Goal: Use online tool/utility: Utilize a website feature to perform a specific function

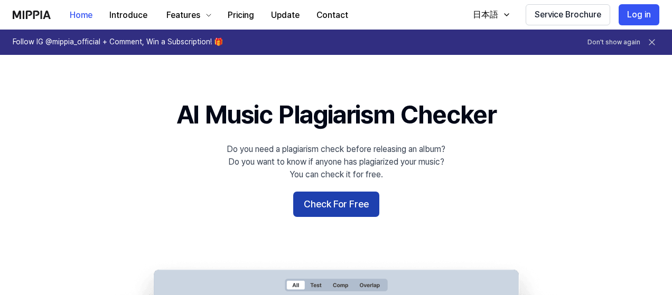
click at [341, 212] on button "Check For Free" at bounding box center [336, 204] width 86 height 25
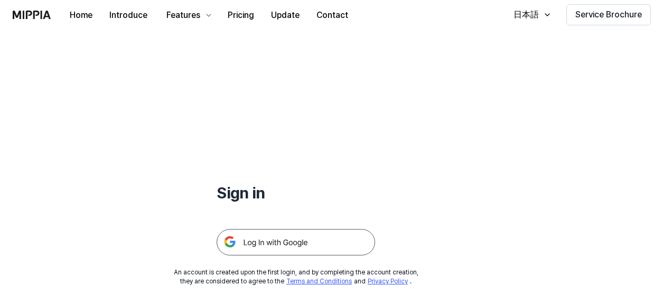
click at [246, 190] on h1 "Sign in" at bounding box center [295, 193] width 158 height 22
click at [529, 11] on div "日本語" at bounding box center [526, 14] width 30 height 13
click at [24, 15] on img at bounding box center [32, 15] width 38 height 8
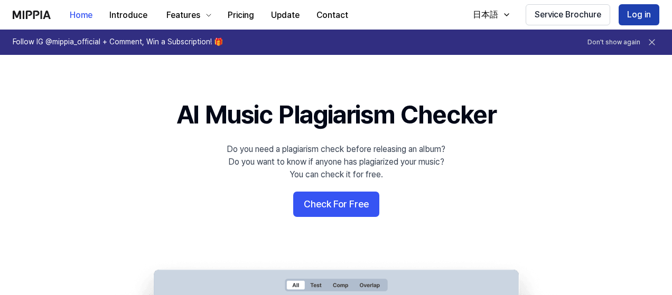
click at [644, 13] on button "Log in" at bounding box center [638, 14] width 41 height 21
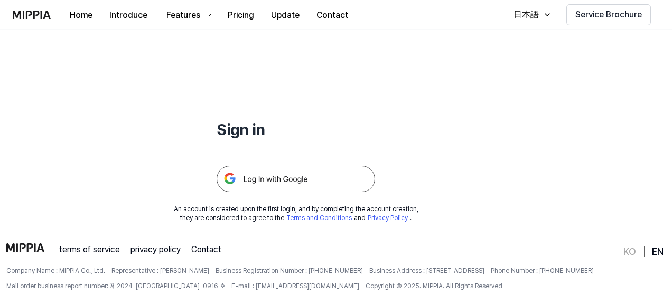
scroll to position [101, 0]
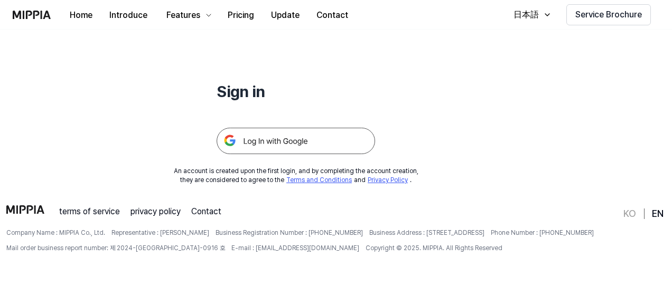
click at [327, 148] on img at bounding box center [295, 141] width 158 height 26
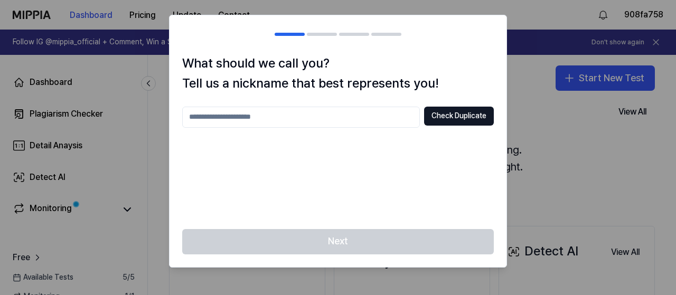
click at [366, 118] on input "text" at bounding box center [301, 117] width 238 height 21
click at [437, 115] on button "Check Duplicate" at bounding box center [459, 116] width 70 height 19
click at [305, 111] on input "***" at bounding box center [301, 117] width 238 height 21
type input "*****"
click at [431, 116] on button "Check Duplicate" at bounding box center [459, 116] width 70 height 19
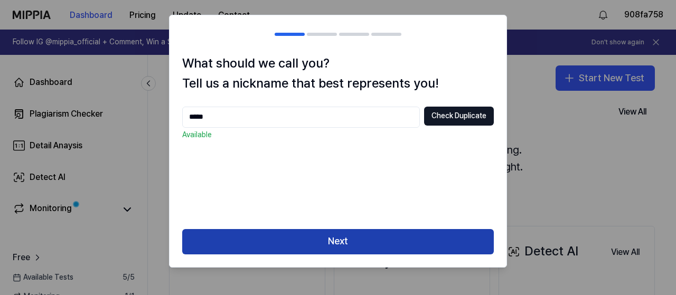
click at [385, 242] on button "Next" at bounding box center [337, 241] width 311 height 25
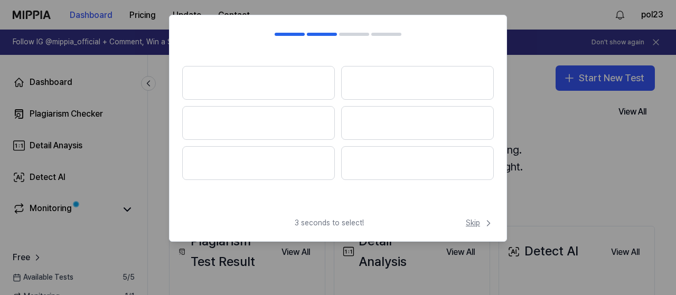
click at [474, 225] on span "Skip" at bounding box center [480, 223] width 28 height 11
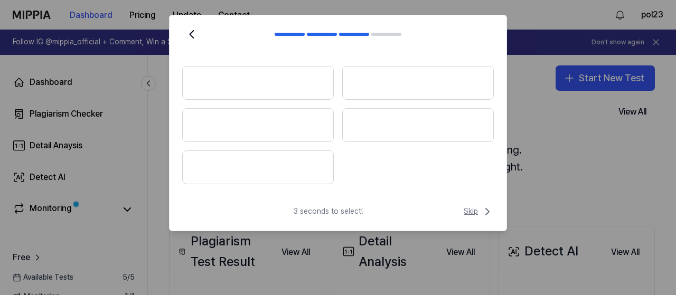
click at [473, 210] on span "Skip" at bounding box center [479, 211] width 30 height 13
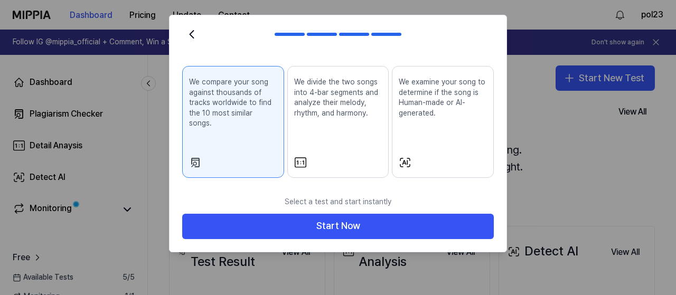
click at [361, 136] on div "We divide the two songs into 4-bar segments and analyze their melody, rhythm, a…" at bounding box center [338, 106] width 88 height 67
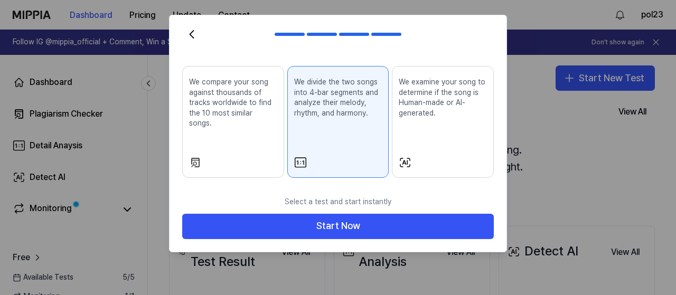
click at [261, 119] on div "We compare your song against thousands of tracks worldwide to find the 10 most …" at bounding box center [233, 111] width 88 height 77
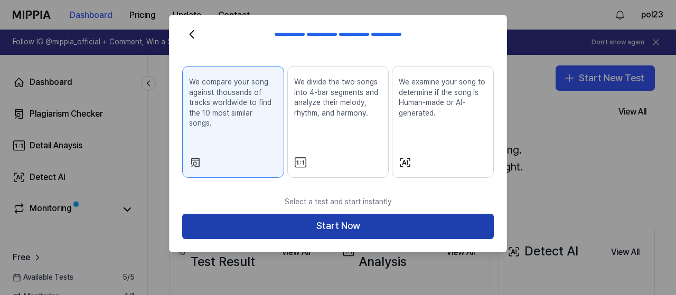
click at [386, 214] on button "Start Now" at bounding box center [337, 226] width 311 height 25
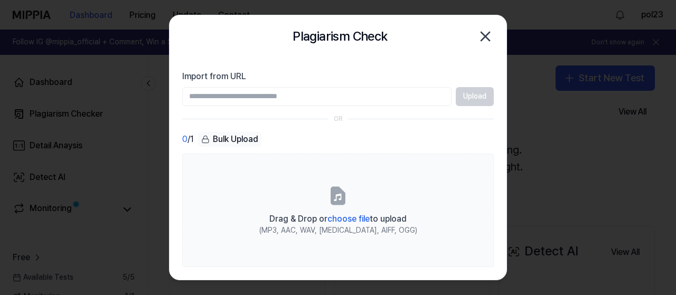
click at [393, 90] on input "Import from URL" at bounding box center [316, 96] width 269 height 19
click at [392, 90] on input "Import from URL" at bounding box center [316, 96] width 269 height 19
click at [414, 124] on section "Import from URL Upload OR 0 / 1 Bulk Upload Drag & Drop or choose file to uploa…" at bounding box center [337, 169] width 337 height 222
click at [460, 97] on div "Upload" at bounding box center [337, 96] width 311 height 19
click at [384, 99] on input "Import from URL" at bounding box center [316, 96] width 269 height 19
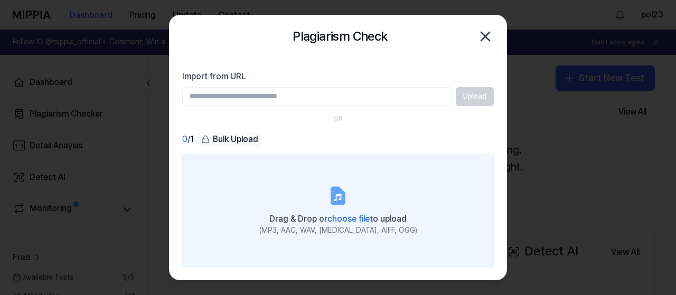
click at [443, 185] on label "Drag & Drop or choose file to upload (MP3, AAC, WAV, FLAC, AIFF, OGG)" at bounding box center [337, 211] width 311 height 114
click at [0, 0] on input "Drag & Drop or choose file to upload (MP3, AAC, WAV, FLAC, AIFF, OGG)" at bounding box center [0, 0] width 0 height 0
click at [366, 208] on label "Drag & Drop or choose file to upload (MP3, AAC, WAV, FLAC, AIFF, OGG)" at bounding box center [337, 211] width 311 height 114
click at [0, 0] on input "Drag & Drop or choose file to upload (MP3, AAC, WAV, FLAC, AIFF, OGG)" at bounding box center [0, 0] width 0 height 0
click at [349, 202] on label "Drag & Drop or choose file to upload (MP3, AAC, WAV, FLAC, AIFF, OGG)" at bounding box center [337, 211] width 311 height 114
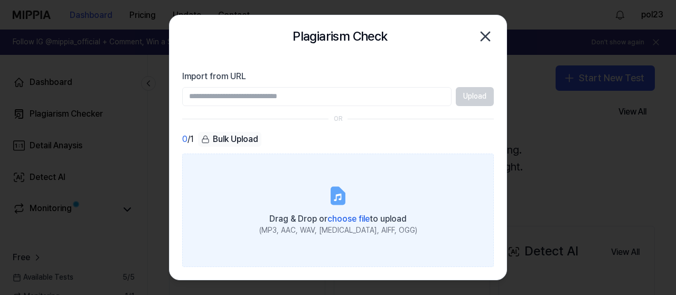
click at [0, 0] on input "Drag & Drop or choose file to upload (MP3, AAC, WAV, FLAC, AIFF, OGG)" at bounding box center [0, 0] width 0 height 0
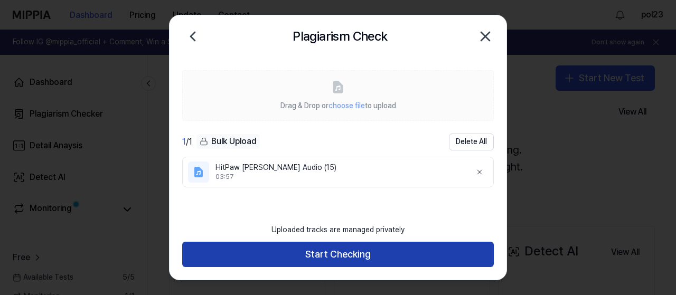
click at [399, 263] on button "Start Checking" at bounding box center [337, 254] width 311 height 25
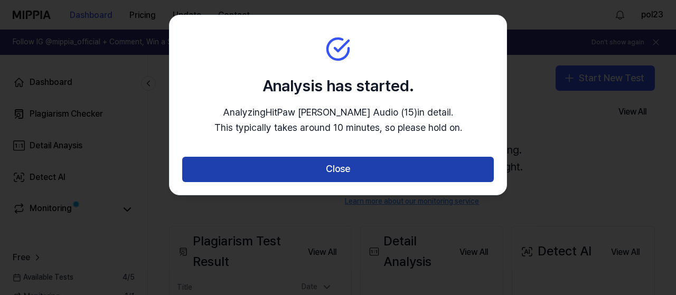
click at [373, 170] on button "Close" at bounding box center [337, 169] width 311 height 25
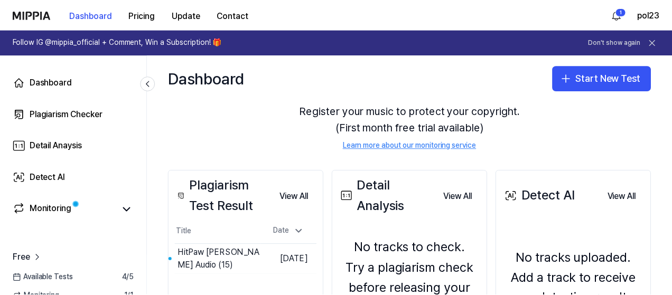
scroll to position [106, 0]
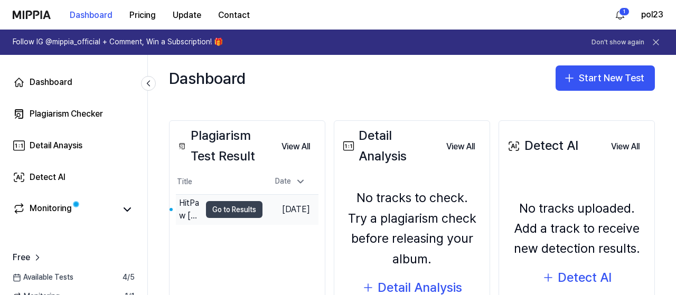
click at [233, 213] on button "Go to Results" at bounding box center [234, 209] width 56 height 17
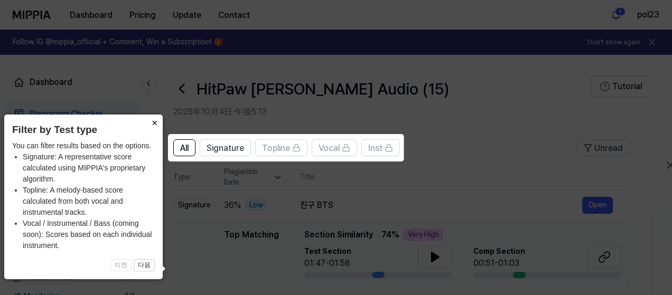
click at [305, 111] on icon at bounding box center [338, 147] width 676 height 295
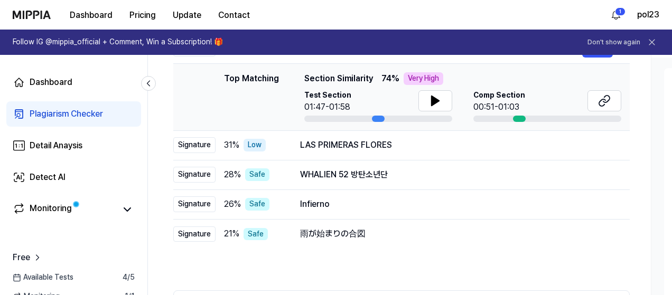
scroll to position [103, 0]
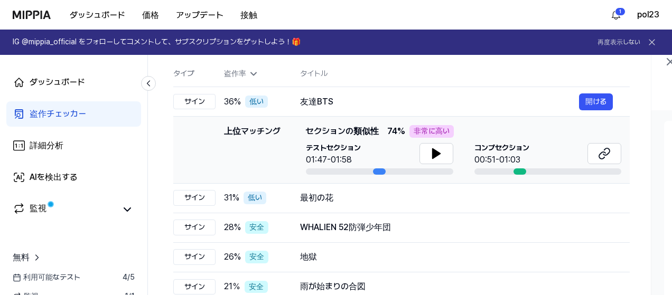
click at [461, 71] on th "タイトル" at bounding box center [464, 73] width 329 height 25
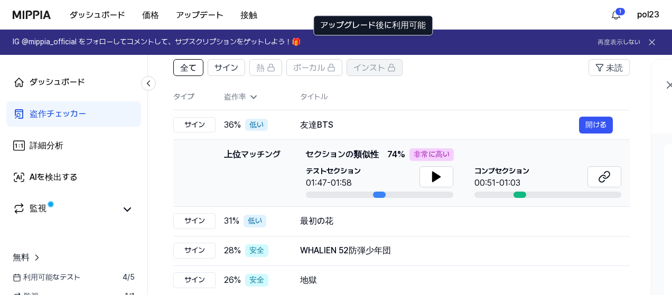
scroll to position [106, 0]
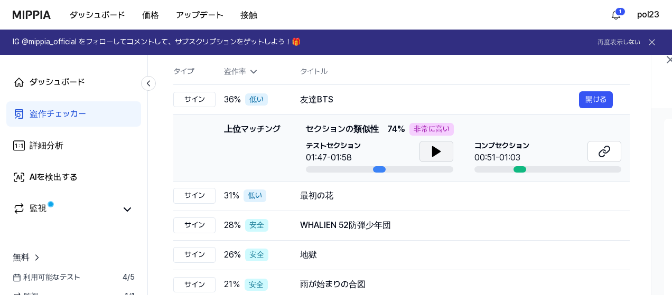
click at [436, 146] on icon at bounding box center [436, 151] width 13 height 13
click at [603, 150] on icon at bounding box center [604, 151] width 13 height 13
click at [598, 147] on icon at bounding box center [604, 151] width 13 height 13
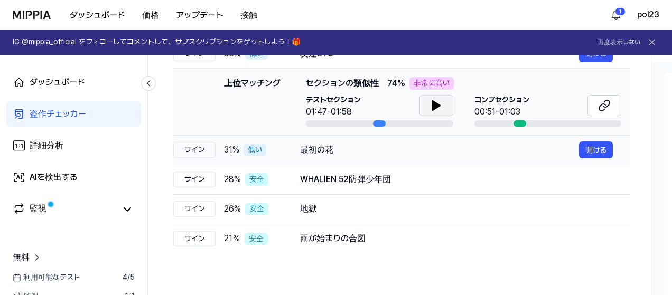
scroll to position [158, 0]
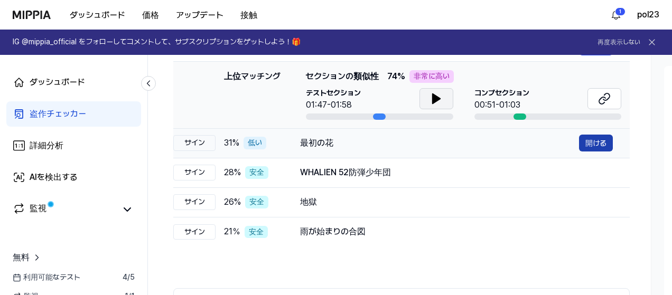
click at [600, 140] on font "開ける" at bounding box center [595, 143] width 21 height 8
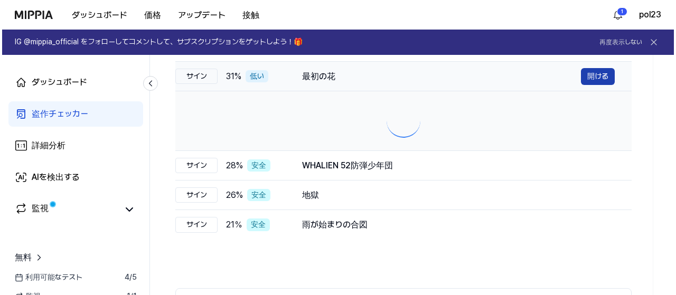
scroll to position [0, 0]
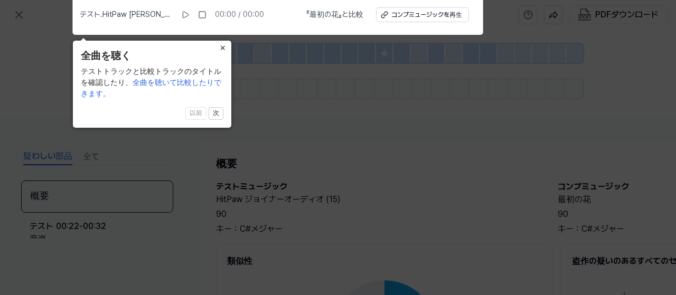
click at [222, 47] on font "×" at bounding box center [223, 48] width 6 height 11
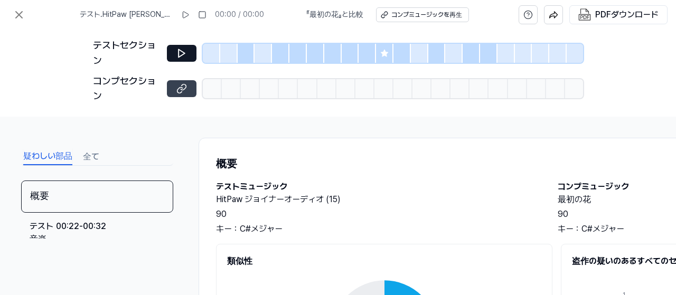
click at [184, 87] on icon at bounding box center [181, 88] width 11 height 11
click at [180, 57] on icon at bounding box center [181, 53] width 11 height 11
click at [181, 59] on button at bounding box center [182, 53] width 30 height 17
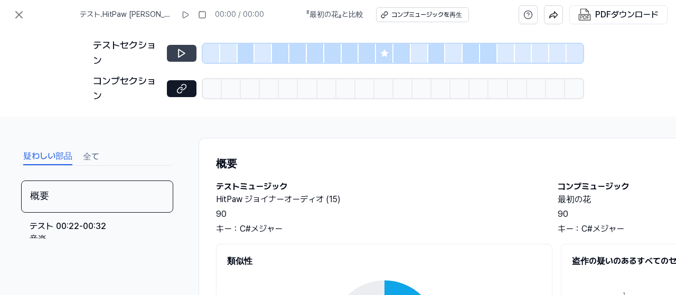
click at [181, 59] on button at bounding box center [182, 53] width 30 height 17
click at [159, 48] on div "テストセクション" at bounding box center [127, 53] width 68 height 31
click at [163, 51] on div "テストセクション" at bounding box center [338, 53] width 490 height 31
click at [183, 55] on icon at bounding box center [181, 53] width 11 height 11
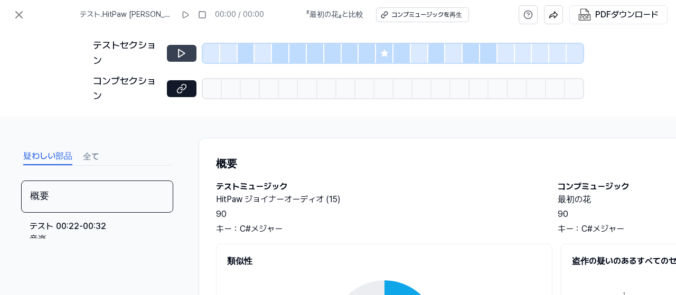
click at [183, 55] on icon at bounding box center [181, 53] width 11 height 11
click at [11, 10] on button at bounding box center [18, 14] width 21 height 21
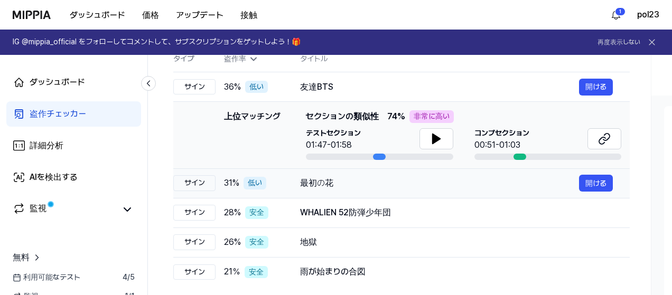
scroll to position [53, 0]
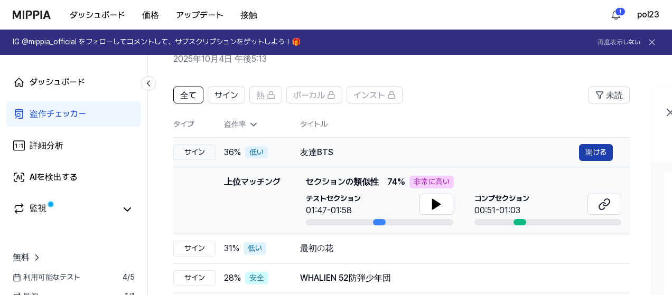
click at [604, 156] on font "開ける" at bounding box center [595, 152] width 21 height 8
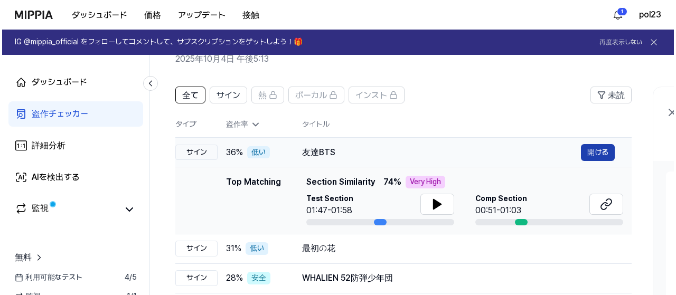
scroll to position [0, 0]
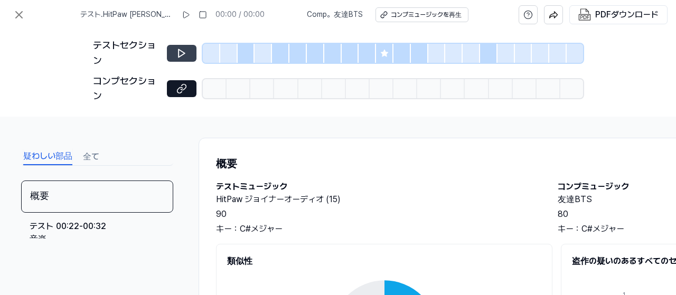
click at [181, 54] on icon at bounding box center [181, 53] width 11 height 11
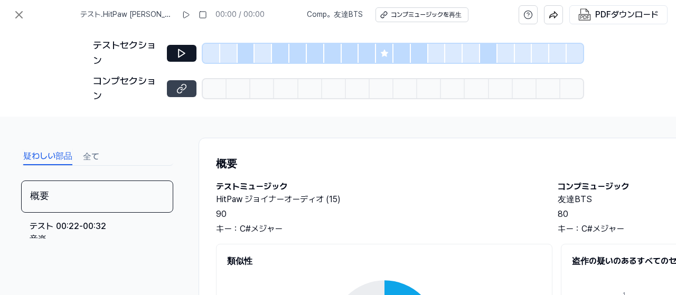
click at [180, 84] on icon at bounding box center [181, 88] width 11 height 11
click at [23, 13] on icon at bounding box center [19, 14] width 13 height 13
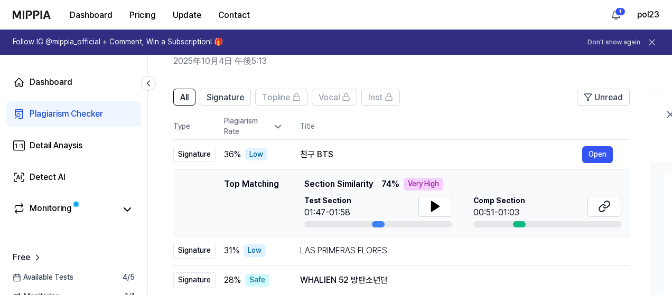
scroll to position [209, 0]
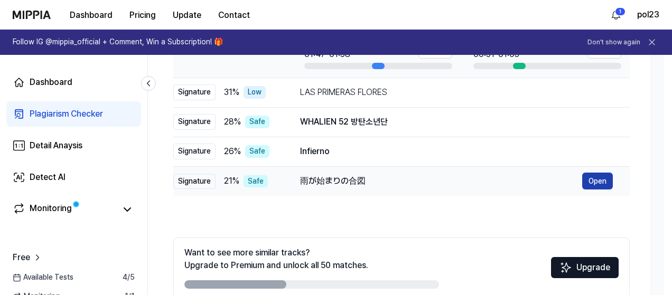
click at [600, 182] on button "Open" at bounding box center [597, 181] width 31 height 17
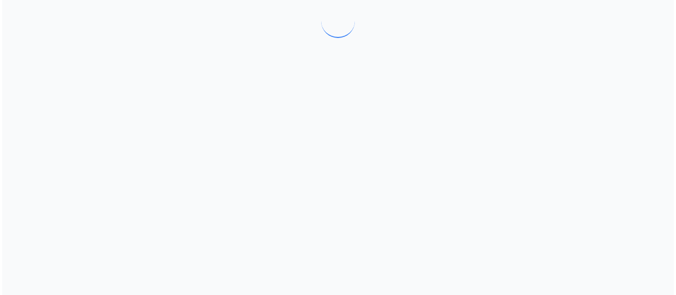
scroll to position [0, 0]
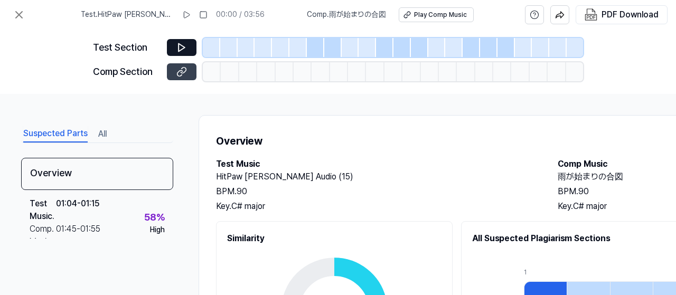
click at [180, 67] on icon at bounding box center [181, 72] width 11 height 11
click at [17, 16] on icon at bounding box center [19, 14] width 13 height 13
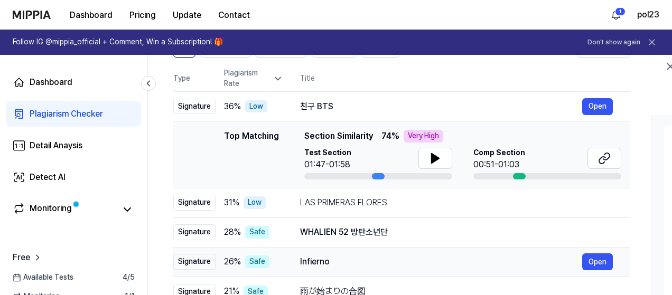
scroll to position [51, 0]
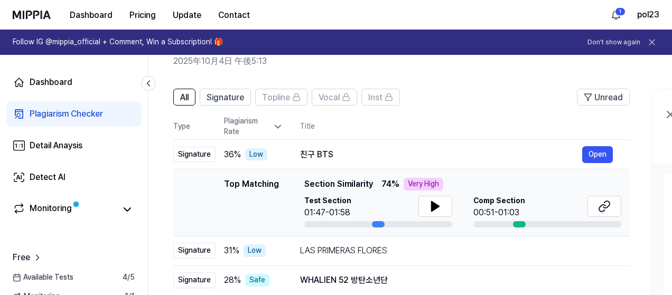
click at [490, 90] on header "All Signature Topline Vocal Inst Unread" at bounding box center [401, 101] width 456 height 25
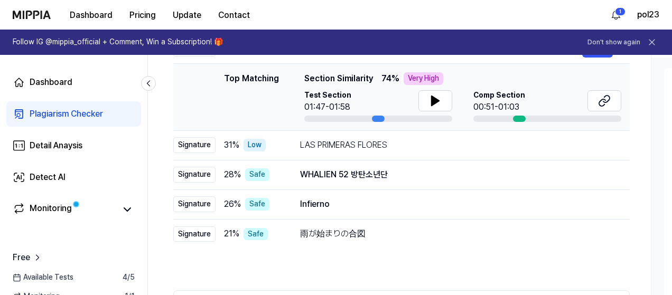
scroll to position [262, 0]
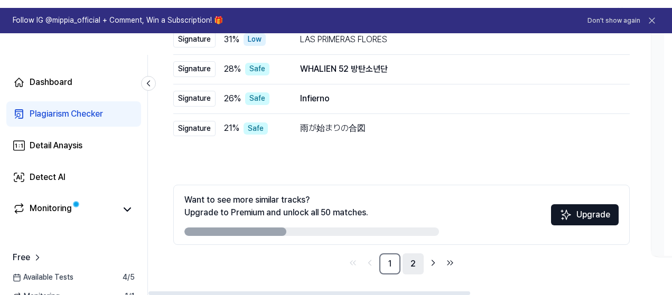
click at [411, 261] on link "2" at bounding box center [412, 263] width 21 height 21
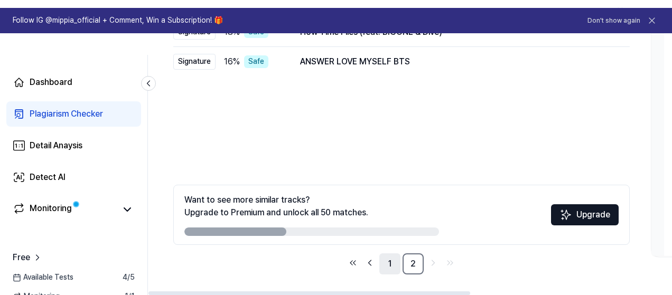
click at [385, 257] on link "1" at bounding box center [389, 263] width 21 height 21
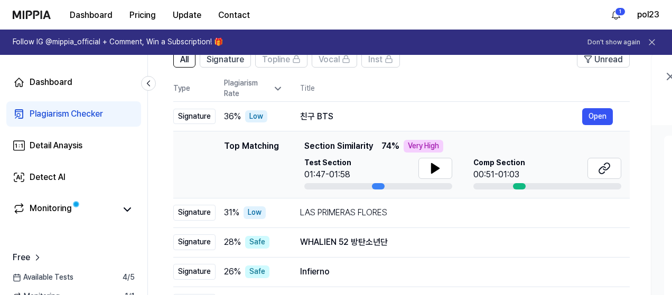
scroll to position [53, 0]
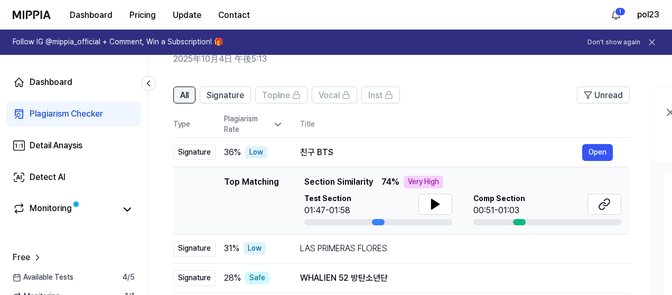
click at [181, 91] on span "All" at bounding box center [184, 95] width 8 height 13
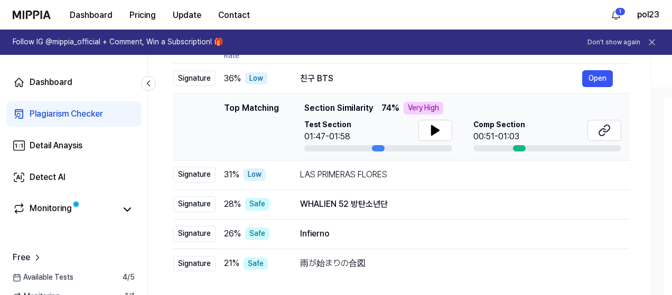
scroll to position [106, 0]
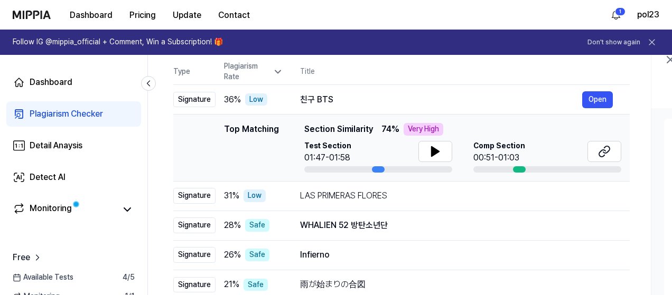
click at [43, 15] on img at bounding box center [32, 15] width 38 height 8
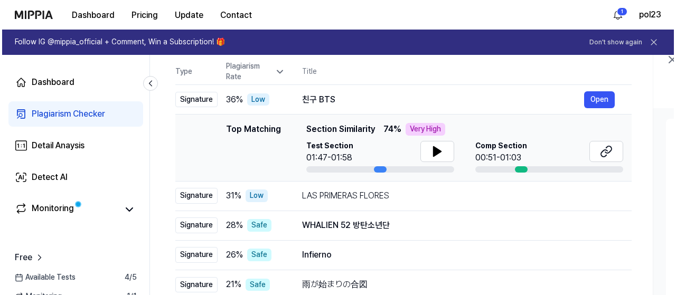
scroll to position [0, 0]
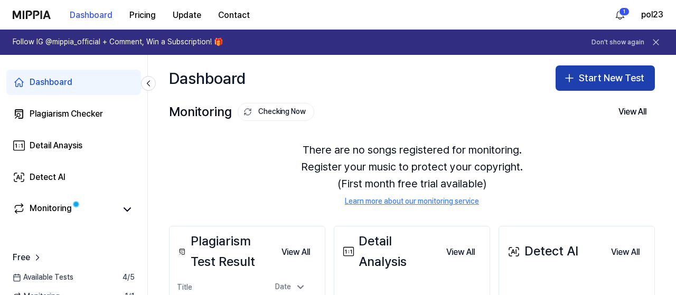
click at [584, 79] on button "Start New Test" at bounding box center [604, 77] width 99 height 25
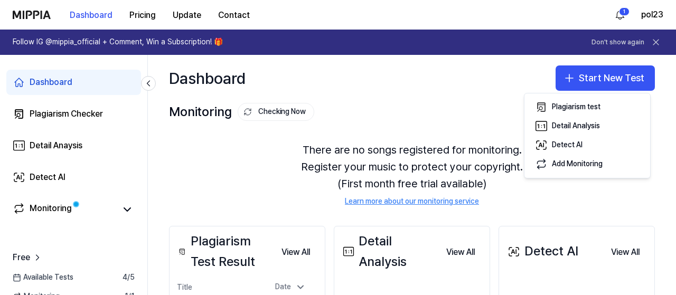
click at [379, 122] on div "Monitoring Checking Now View All Monitoring There are no songs registered for m…" at bounding box center [412, 152] width 528 height 103
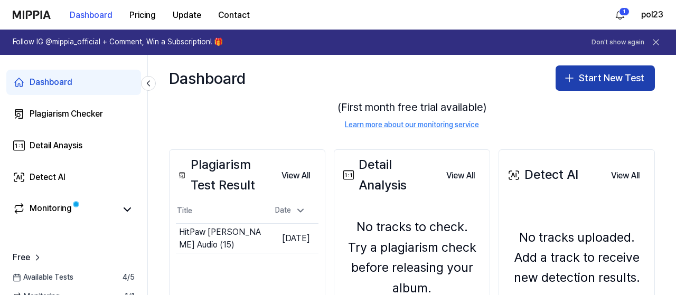
scroll to position [53, 0]
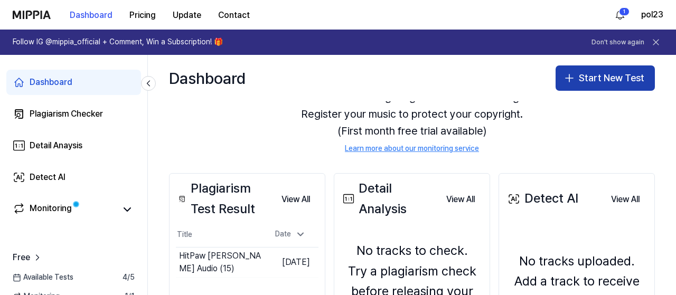
click at [617, 72] on button "Start New Test" at bounding box center [604, 77] width 99 height 25
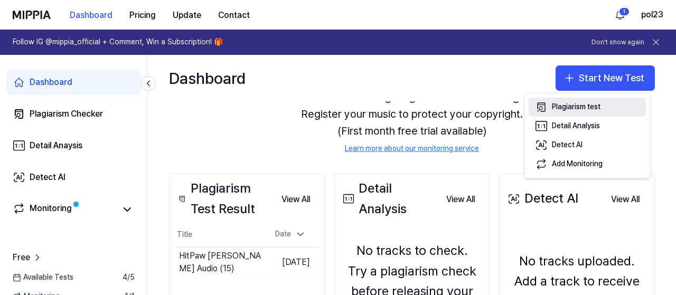
click at [560, 109] on div "Plagiarism test" at bounding box center [576, 107] width 49 height 11
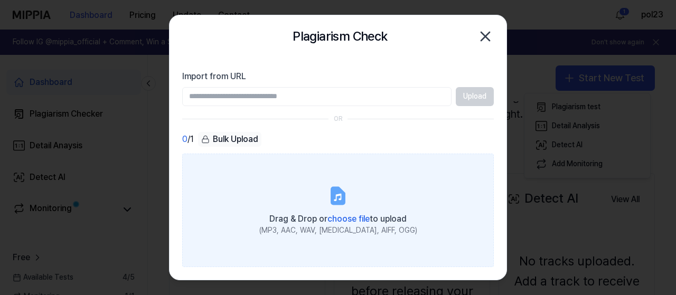
click at [300, 207] on label "Drag & Drop or choose file to upload (MP3, AAC, WAV, FLAC, AIFF, OGG)" at bounding box center [337, 211] width 311 height 114
click at [0, 0] on input "Drag & Drop or choose file to upload (MP3, AAC, WAV, FLAC, AIFF, OGG)" at bounding box center [0, 0] width 0 height 0
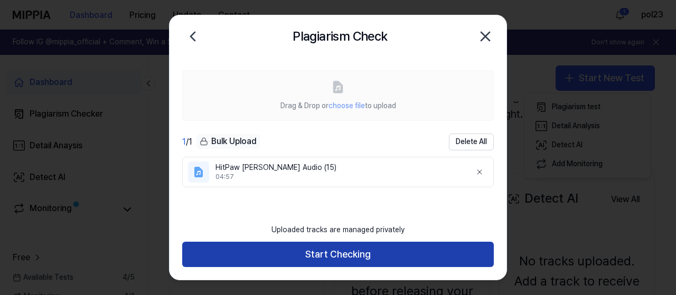
click at [349, 255] on button "Start Checking" at bounding box center [337, 254] width 311 height 25
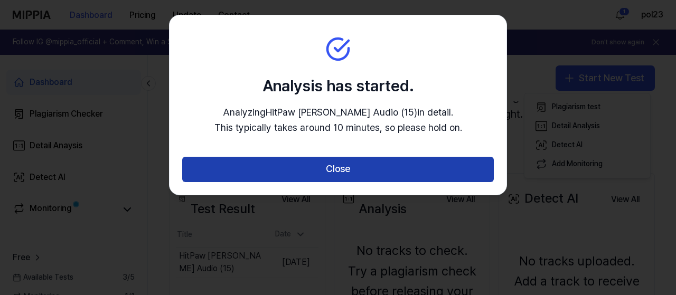
click at [403, 169] on button "Close" at bounding box center [337, 169] width 311 height 25
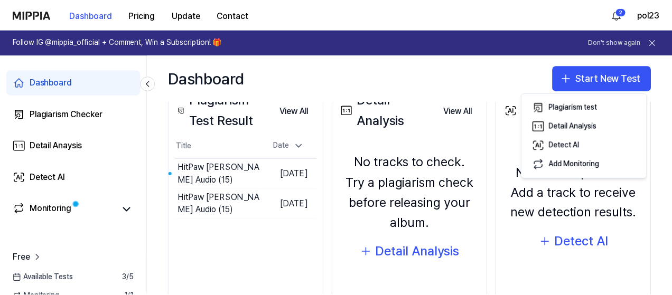
scroll to position [158, 0]
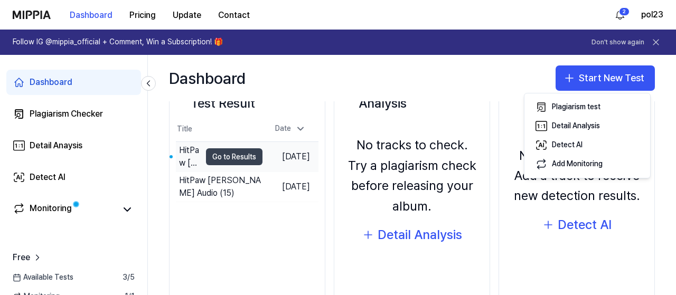
click at [239, 155] on button "Go to Results" at bounding box center [234, 156] width 56 height 17
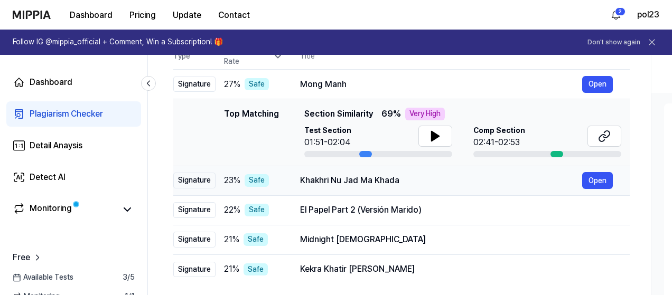
scroll to position [106, 0]
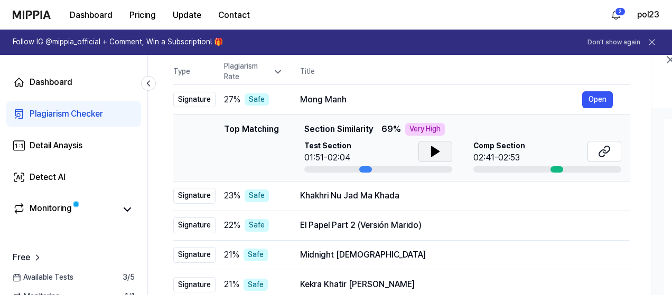
click at [430, 146] on icon at bounding box center [435, 151] width 13 height 13
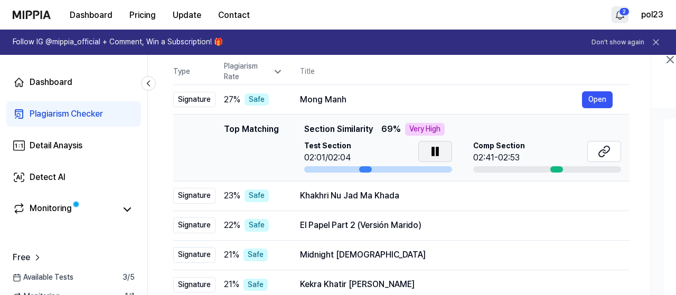
click at [616, 20] on html "Dashboard Pricing Update Contact 2 pol23 Follow IG @mippia_official + Comment, …" at bounding box center [338, 41] width 676 height 295
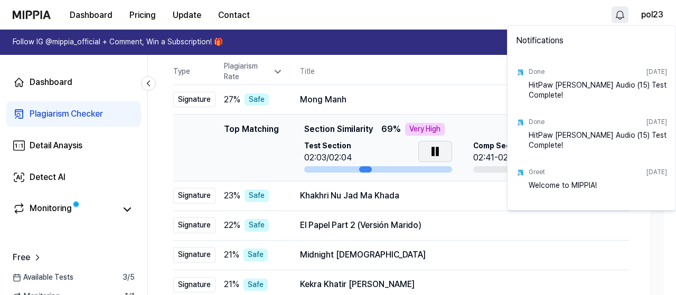
click at [479, 20] on html "Dashboard Pricing Update Contact pol23 Follow IG @mippia_official + Comment, Wi…" at bounding box center [338, 41] width 676 height 295
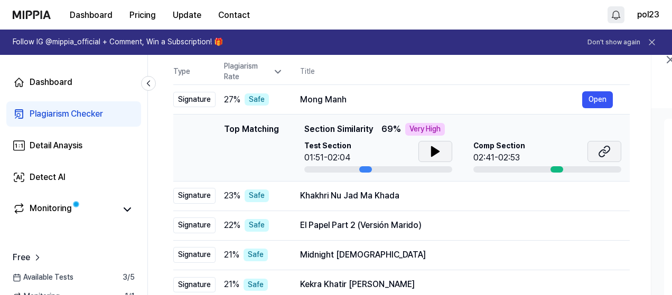
click at [603, 145] on icon at bounding box center [604, 151] width 13 height 13
click at [68, 89] on link "Dashboard" at bounding box center [73, 82] width 135 height 25
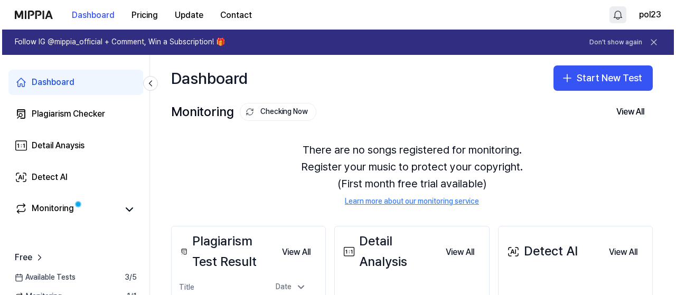
scroll to position [0, 0]
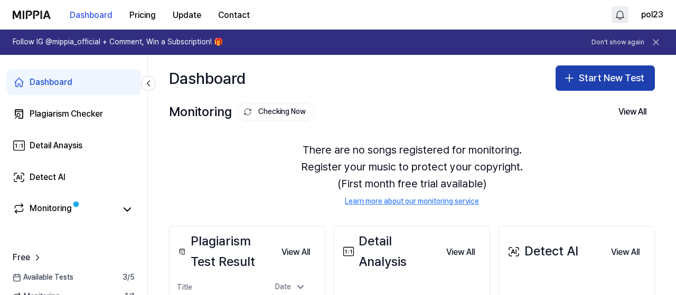
click at [577, 78] on button "Start New Test" at bounding box center [604, 77] width 99 height 25
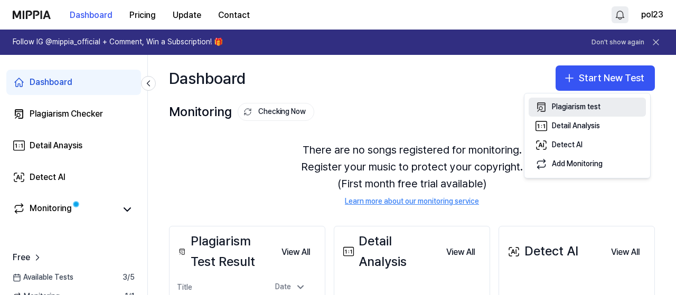
click at [566, 109] on div "Plagiarism test" at bounding box center [576, 107] width 49 height 11
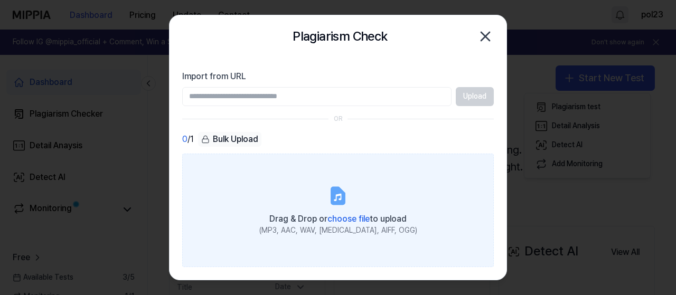
click at [274, 195] on label "Drag & Drop or choose file to upload (MP3, AAC, WAV, FLAC, AIFF, OGG)" at bounding box center [337, 211] width 311 height 114
click at [0, 0] on input "Drag & Drop or choose file to upload (MP3, AAC, WAV, FLAC, AIFF, OGG)" at bounding box center [0, 0] width 0 height 0
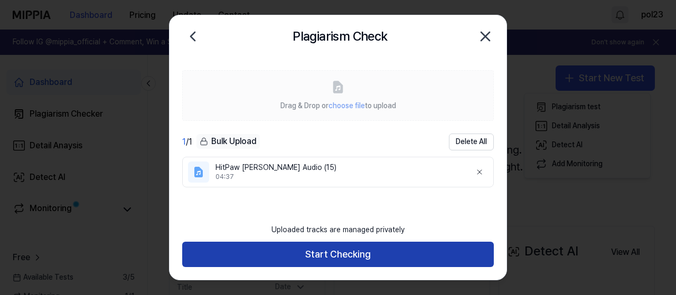
click at [422, 254] on button "Start Checking" at bounding box center [337, 254] width 311 height 25
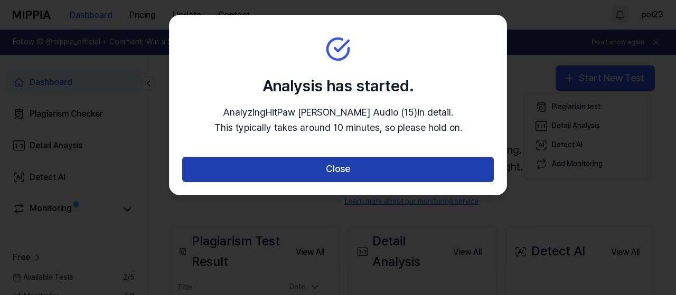
click at [366, 171] on button "Close" at bounding box center [337, 169] width 311 height 25
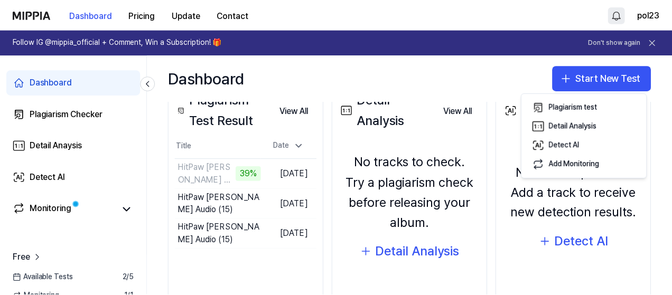
scroll to position [158, 0]
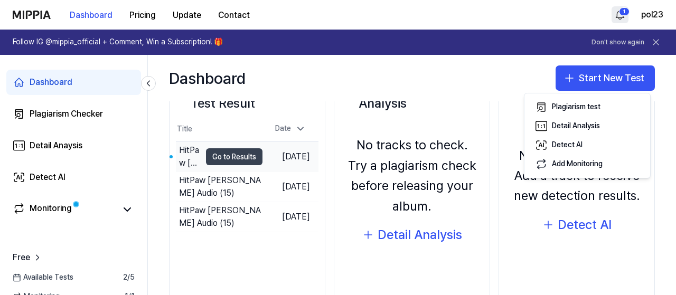
click at [239, 157] on button "Go to Results" at bounding box center [234, 156] width 56 height 17
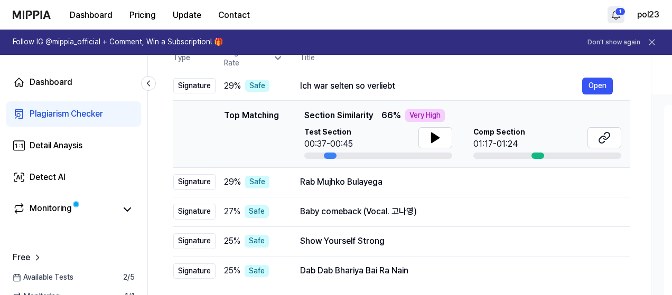
scroll to position [53, 0]
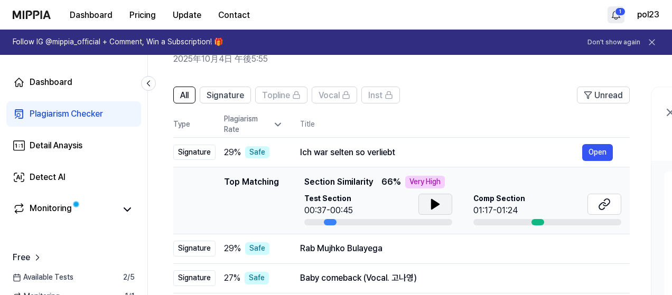
click at [427, 201] on button at bounding box center [435, 204] width 34 height 21
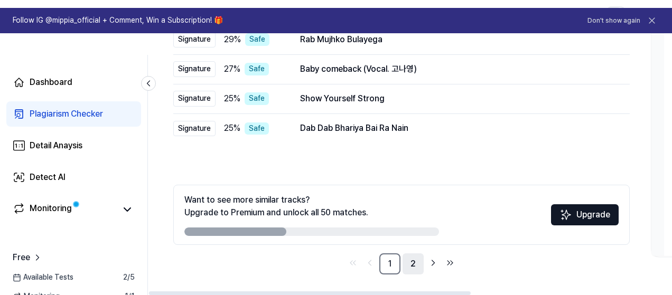
click at [417, 264] on link "2" at bounding box center [412, 263] width 21 height 21
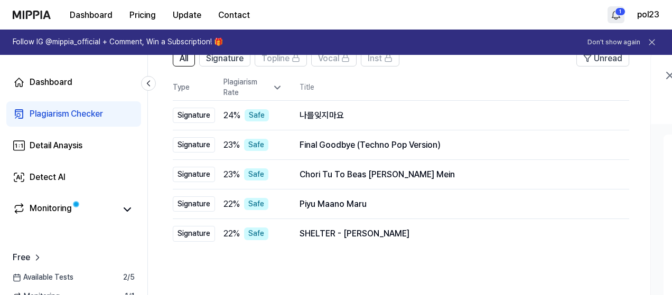
scroll to position [248, 0]
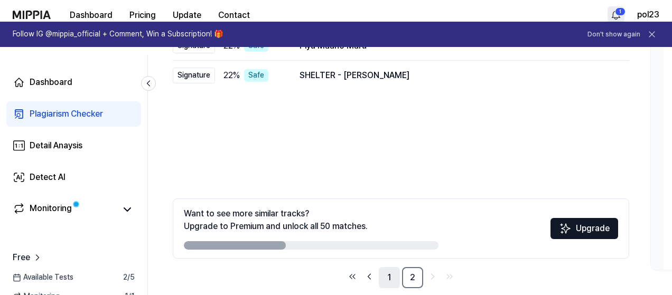
click at [391, 273] on link "1" at bounding box center [389, 277] width 21 height 21
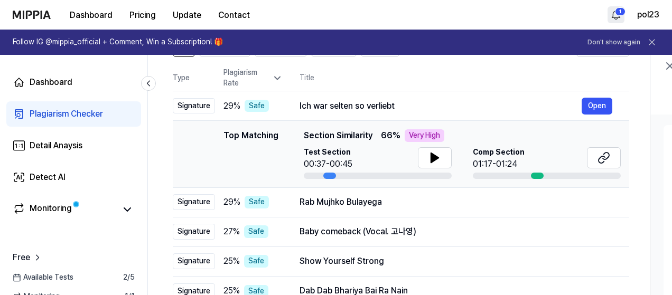
scroll to position [51, 0]
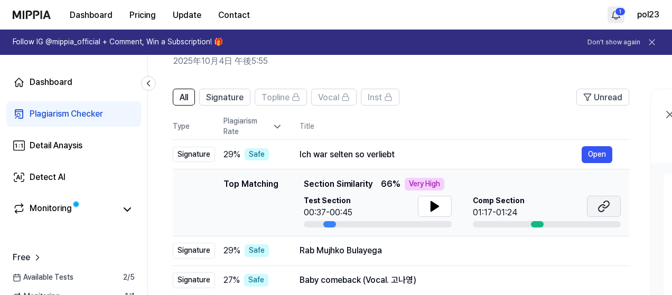
click at [605, 206] on icon at bounding box center [603, 206] width 13 height 13
click at [67, 82] on div "Dashboard" at bounding box center [51, 82] width 43 height 13
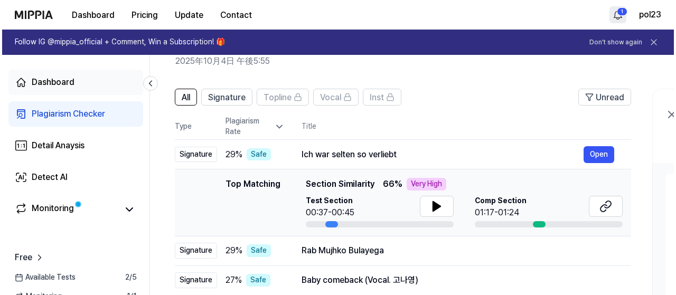
scroll to position [0, 0]
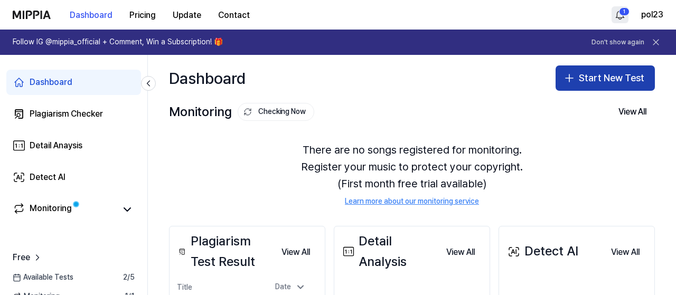
click at [590, 79] on button "Start New Test" at bounding box center [604, 77] width 99 height 25
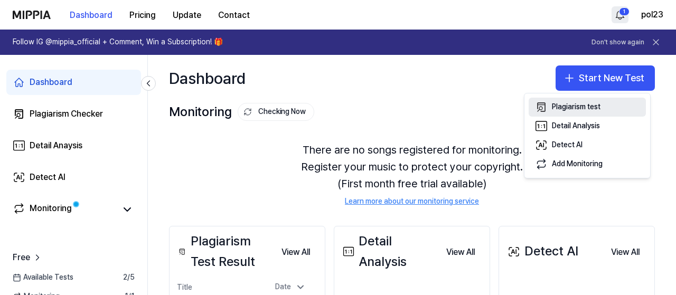
click at [572, 110] on div "Plagiarism test" at bounding box center [576, 107] width 49 height 11
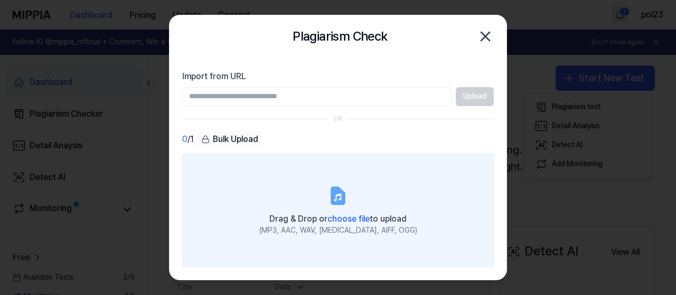
click at [310, 207] on label "Drag & Drop or choose file to upload (MP3, AAC, WAV, FLAC, AIFF, OGG)" at bounding box center [337, 211] width 311 height 114
click at [0, 0] on input "Drag & Drop or choose file to upload (MP3, AAC, WAV, FLAC, AIFF, OGG)" at bounding box center [0, 0] width 0 height 0
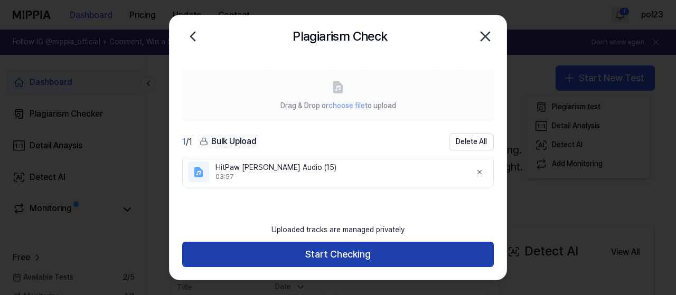
click at [299, 255] on button "Start Checking" at bounding box center [337, 254] width 311 height 25
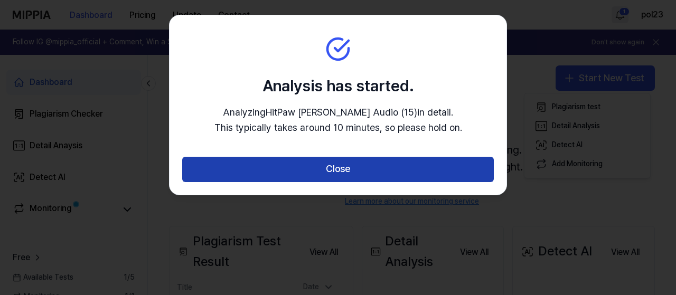
click at [372, 170] on button "Close" at bounding box center [337, 169] width 311 height 25
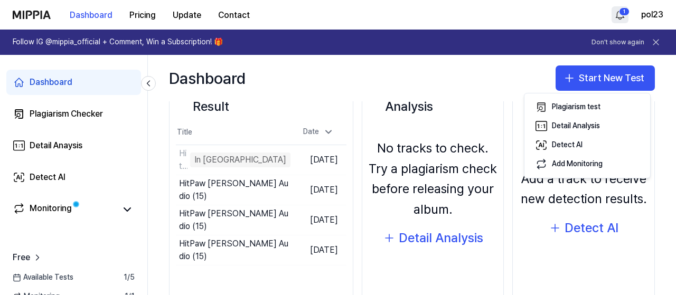
scroll to position [158, 0]
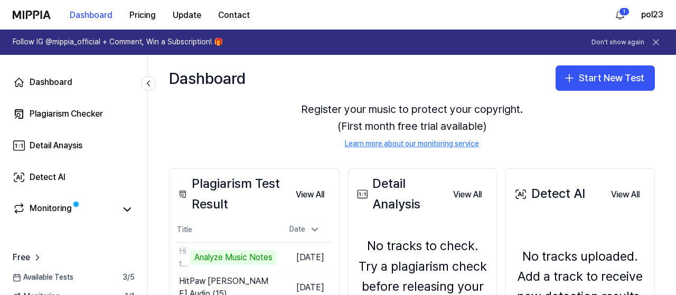
scroll to position [106, 0]
